Goal: Task Accomplishment & Management: Manage account settings

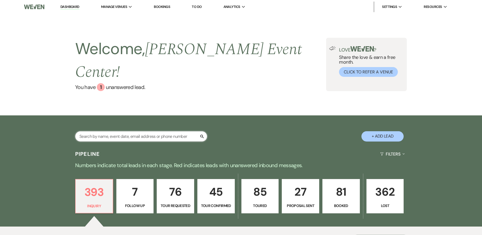
click at [130, 131] on input "text" at bounding box center [141, 136] width 132 height 10
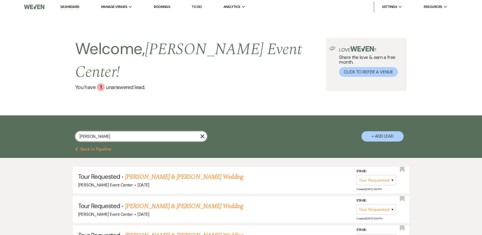
type input "Franc"
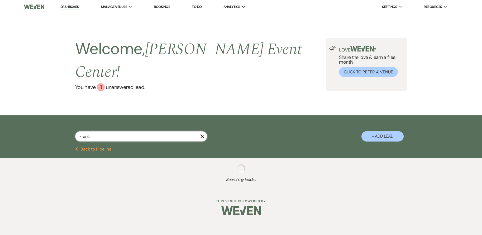
select select "8"
select select "11"
select select "8"
select select "7"
select select "8"
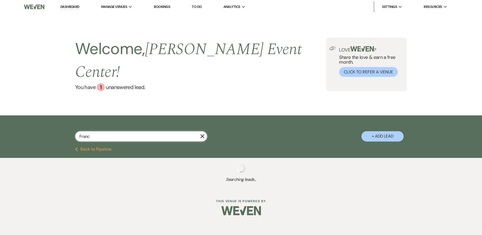
select select "1"
select select "2"
select select "8"
select select "4"
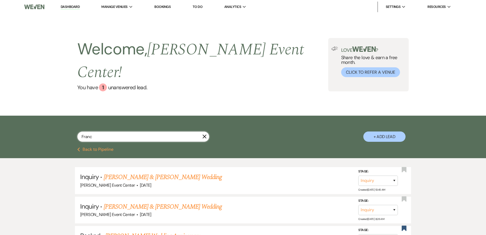
select select "8"
select select "7"
select select "2"
select select "8"
select select "4"
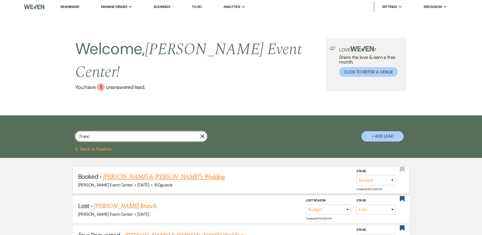
type input "Franc"
click at [137, 172] on link "[PERSON_NAME] & [PERSON_NAME]'s Wedding" at bounding box center [164, 176] width 122 height 9
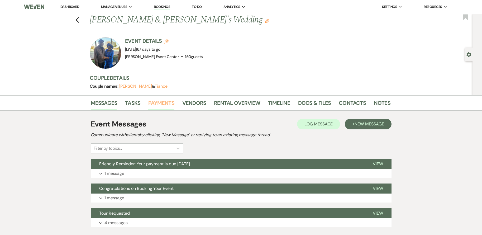
click at [161, 102] on link "Payments" at bounding box center [161, 105] width 26 height 12
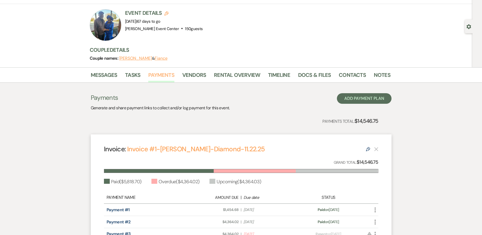
scroll to position [106, 0]
